Goal: Check status: Check status

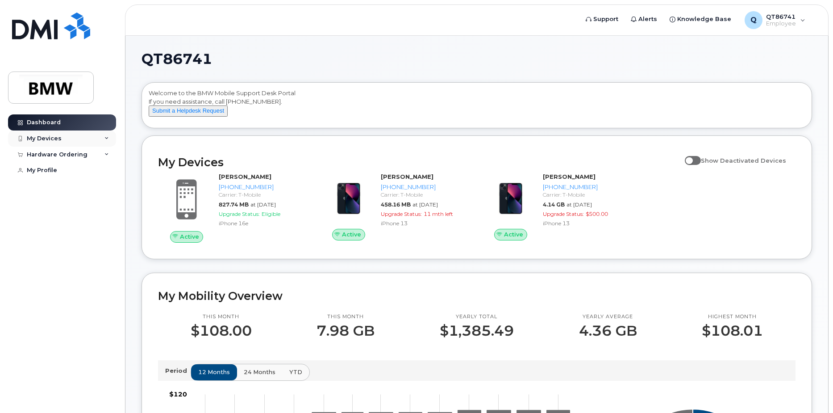
click at [66, 137] on div "My Devices" at bounding box center [62, 138] width 108 height 16
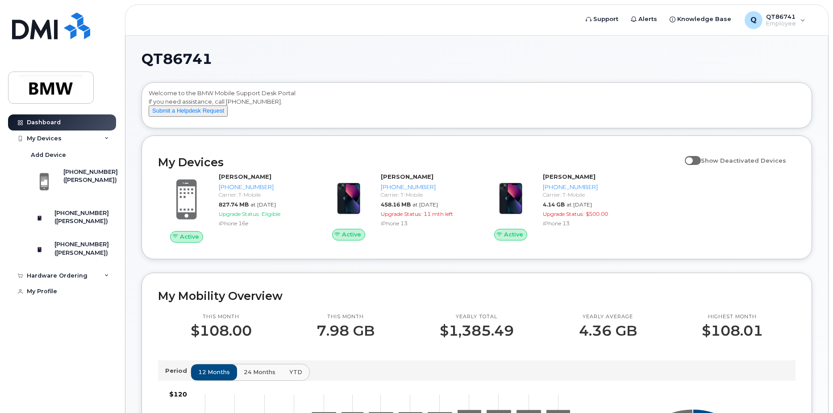
click at [710, 242] on div "Active [PERSON_NAME] [PHONE_NUMBER] Carrier: T-Mobile 827.74 MB at [DATE] Upgra…" at bounding box center [477, 207] width 648 height 80
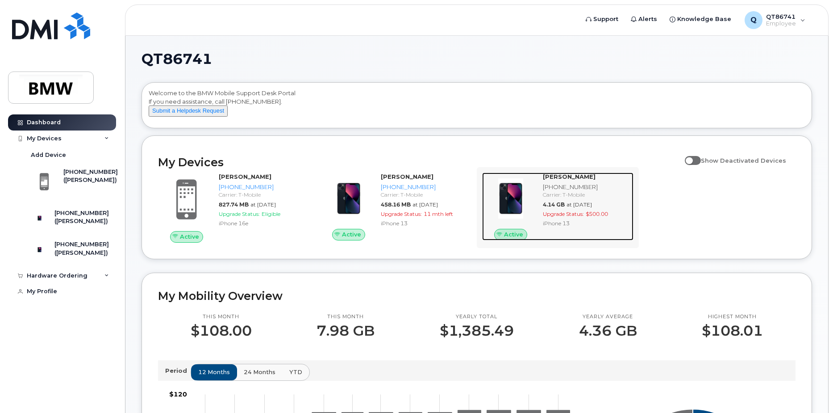
click at [610, 198] on div "Carrier: T-Mobile" at bounding box center [586, 195] width 87 height 8
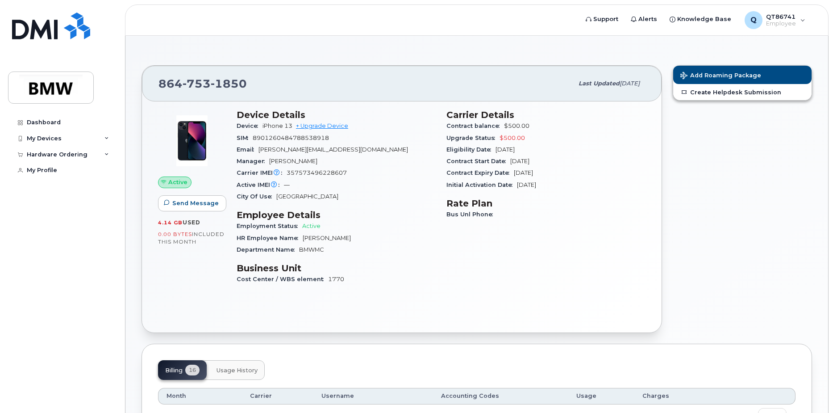
click at [548, 258] on div "Carrier Details Contract balance $500.00 Upgrade Status $500.00 Eligibility Dat…" at bounding box center [546, 200] width 210 height 193
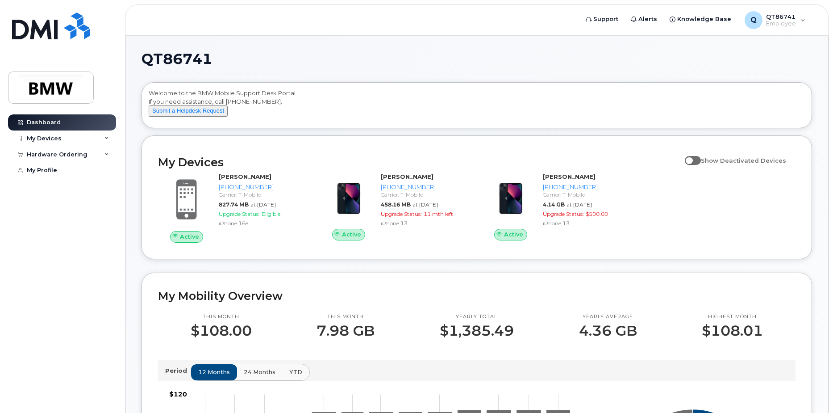
click at [401, 105] on div "Welcome to the BMW Mobile Support Desk Portal If you need assistance, call 800-…" at bounding box center [477, 107] width 656 height 36
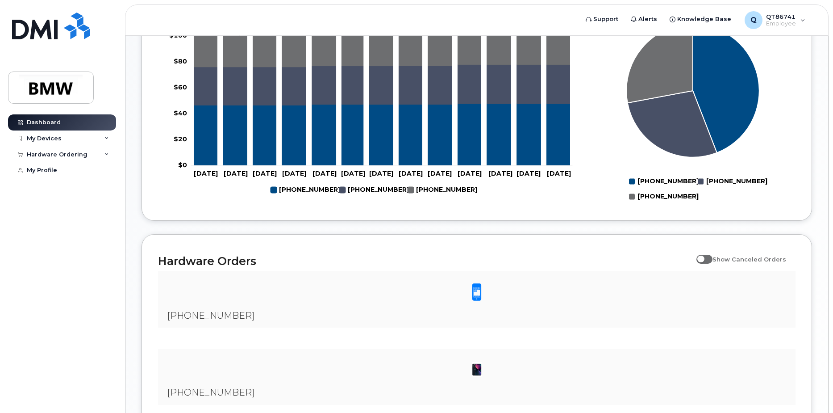
scroll to position [268, 0]
